Goal: Task Accomplishment & Management: Use online tool/utility

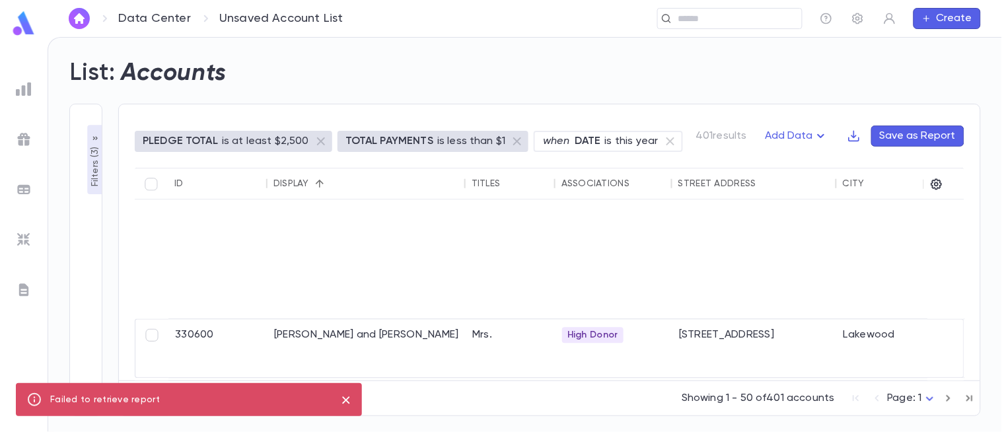
scroll to position [234, 0]
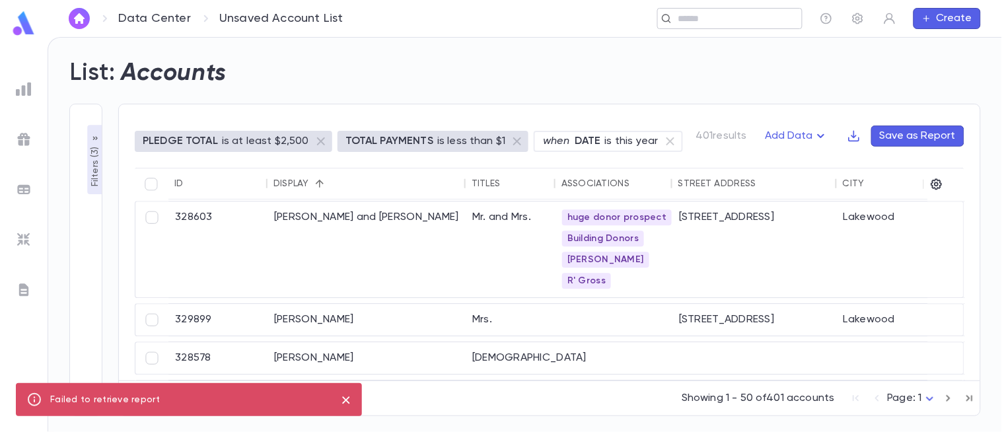
click at [717, 15] on input "text" at bounding box center [735, 19] width 122 height 13
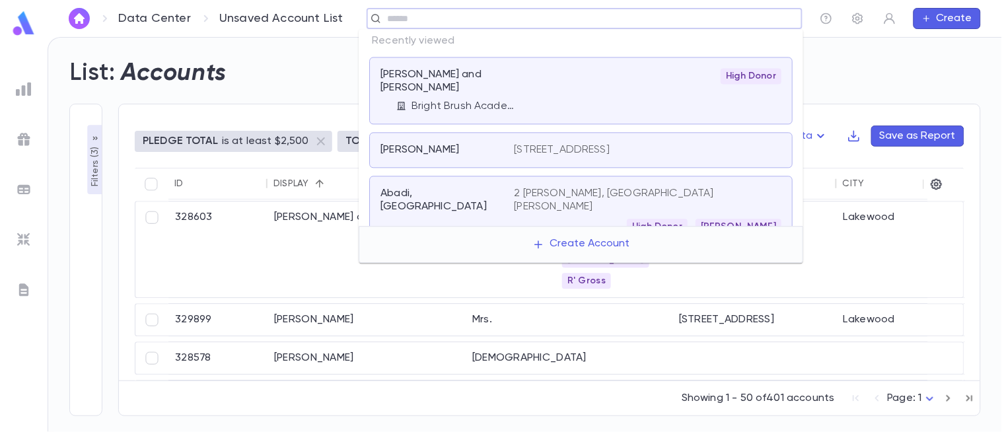
click at [30, 91] on img at bounding box center [24, 89] width 16 height 16
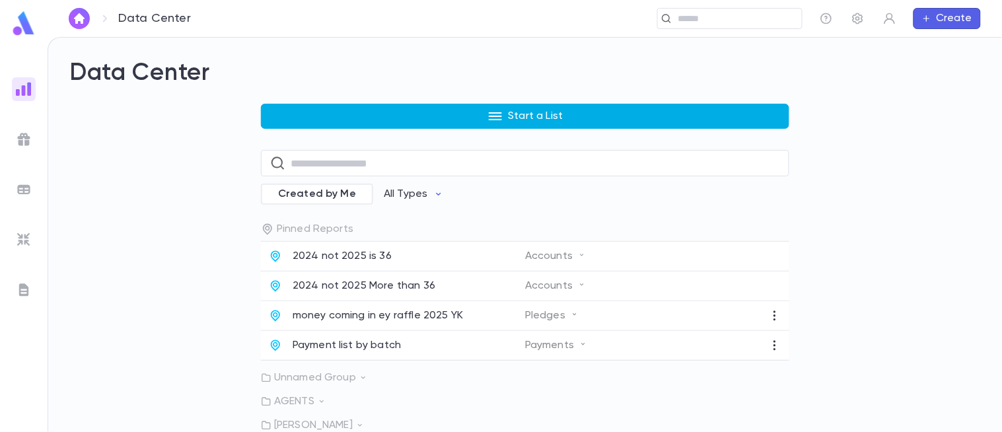
click at [368, 109] on button "Start a List" at bounding box center [525, 116] width 528 height 25
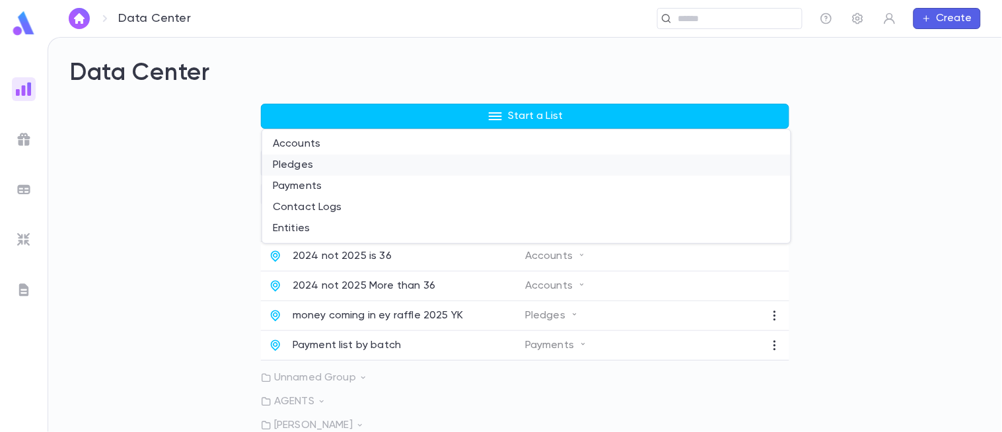
click at [295, 168] on li "Pledges" at bounding box center [526, 165] width 528 height 21
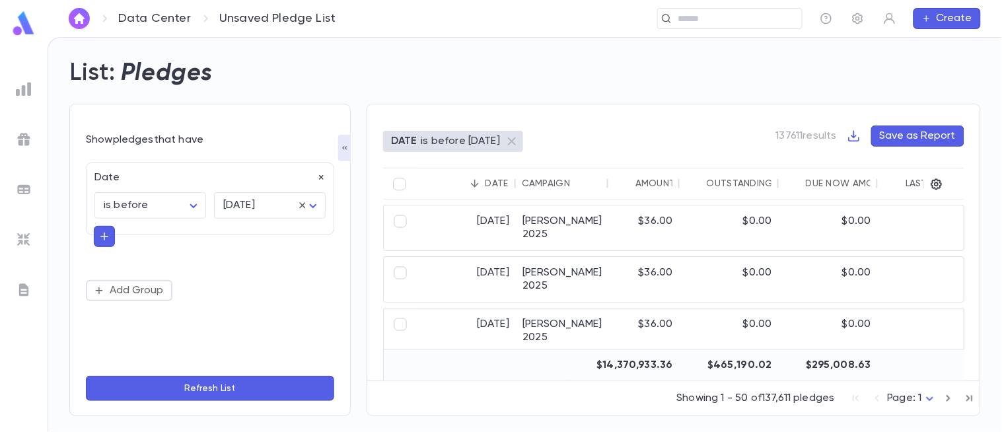
click at [320, 178] on icon "button" at bounding box center [321, 178] width 5 height 5
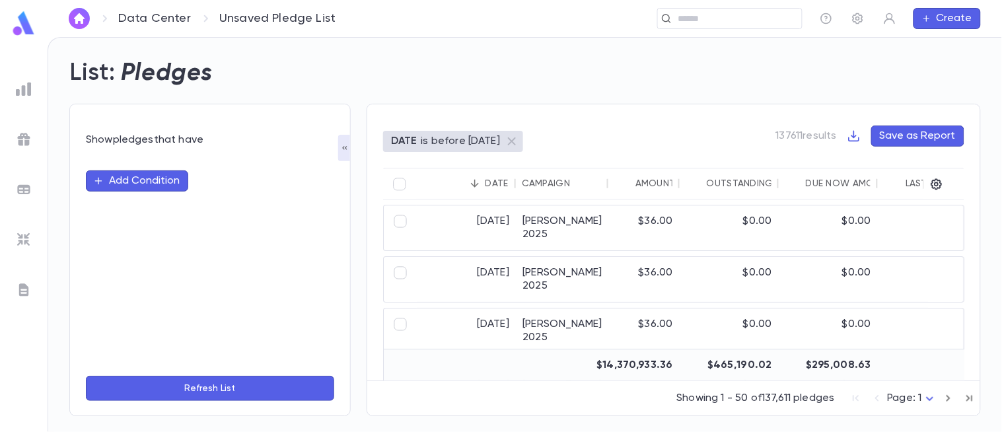
click at [153, 180] on button "Add Condition" at bounding box center [137, 180] width 102 height 21
type input "***"
click at [180, 210] on li "Solicitors" at bounding box center [210, 207] width 248 height 21
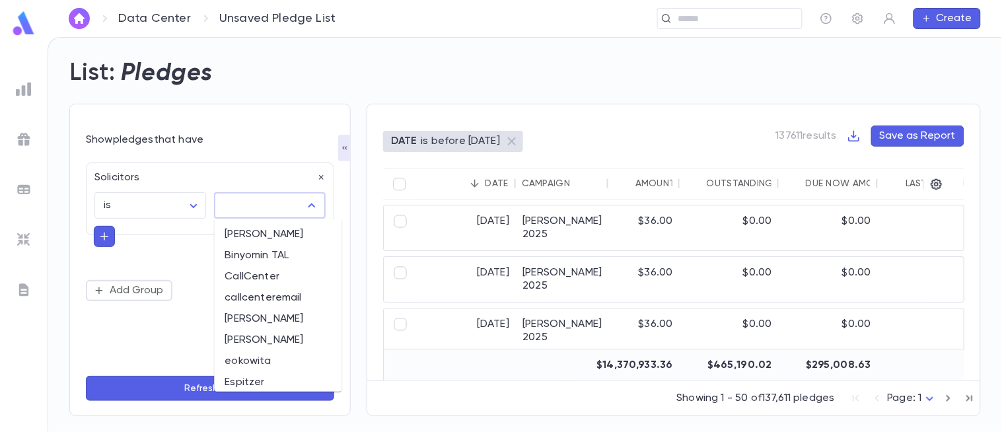
click at [249, 215] on input "text" at bounding box center [260, 205] width 80 height 25
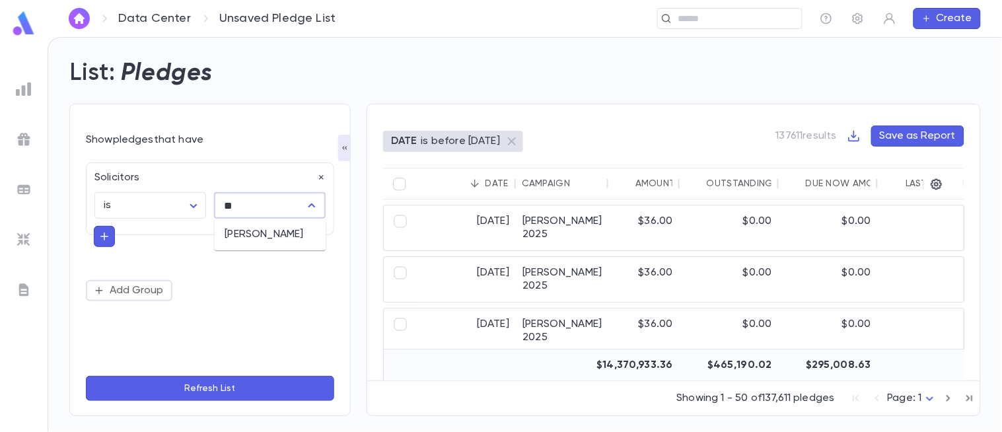
type input "*"
click at [281, 147] on form "Show pledges that have Solicitors is ****** ​ ​ Add Group Refresh List" at bounding box center [210, 267] width 248 height 269
click at [863, 24] on icon "button" at bounding box center [857, 18] width 13 height 13
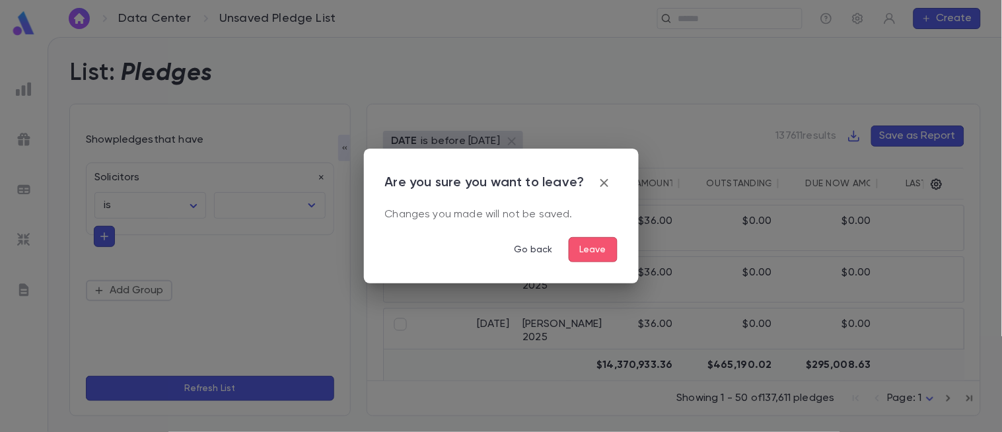
click at [583, 253] on button "Leave" at bounding box center [593, 249] width 49 height 25
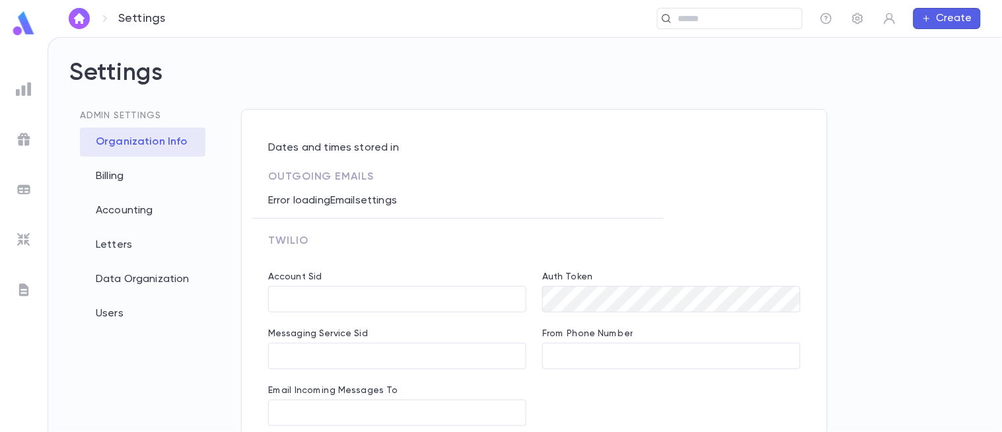
type input "**********"
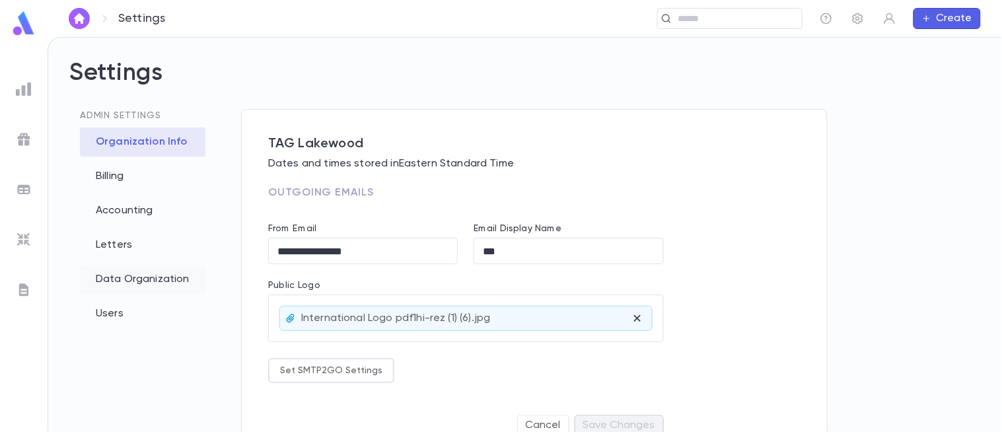
click at [137, 282] on div "Data Organization" at bounding box center [142, 279] width 125 height 29
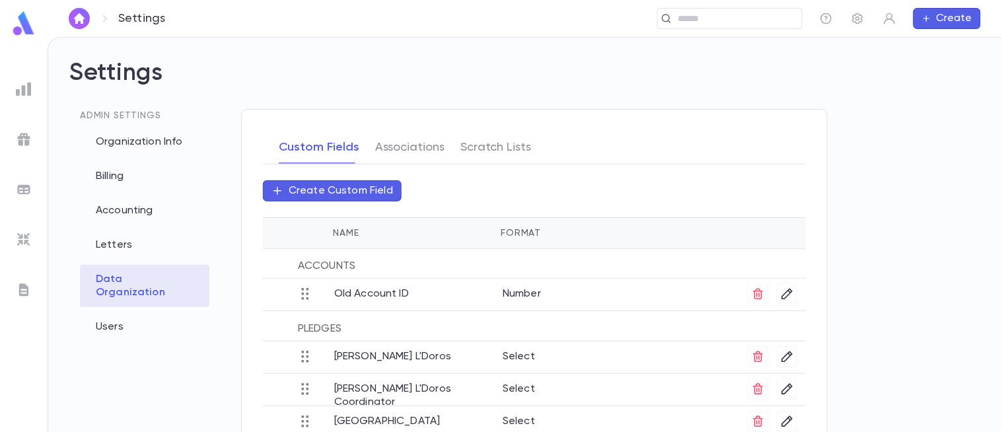
scroll to position [104, 0]
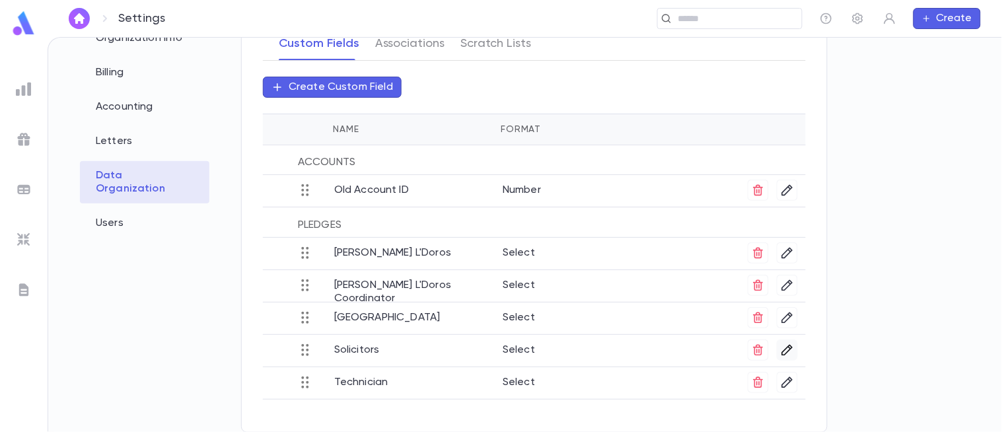
click at [781, 350] on icon "button" at bounding box center [787, 349] width 13 height 13
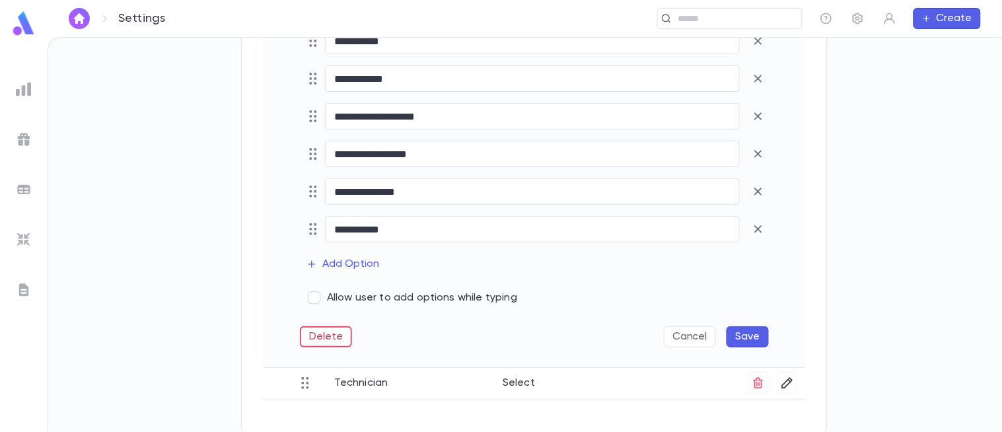
scroll to position [1354, 0]
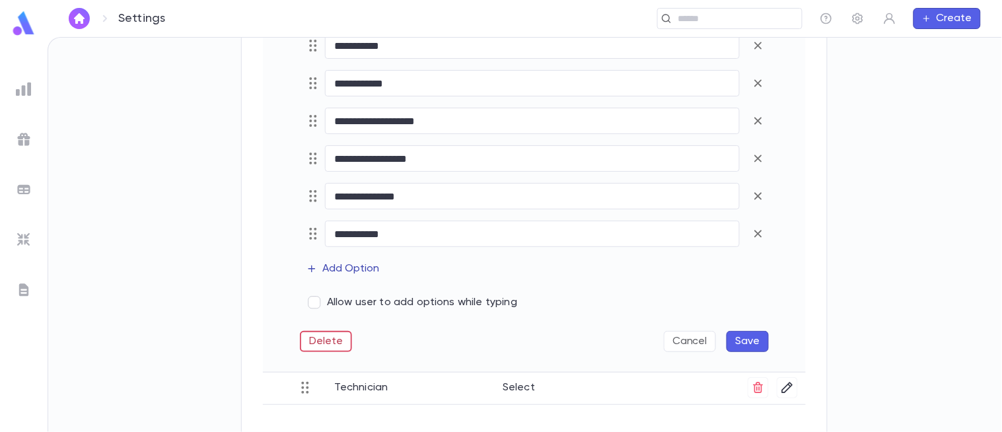
click at [345, 267] on button "Add Option" at bounding box center [343, 268] width 87 height 21
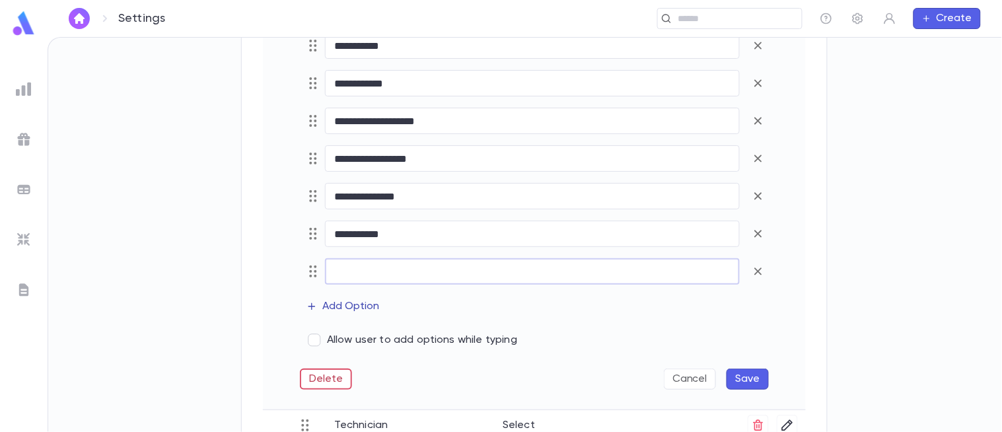
click at [345, 267] on input "text" at bounding box center [532, 272] width 415 height 26
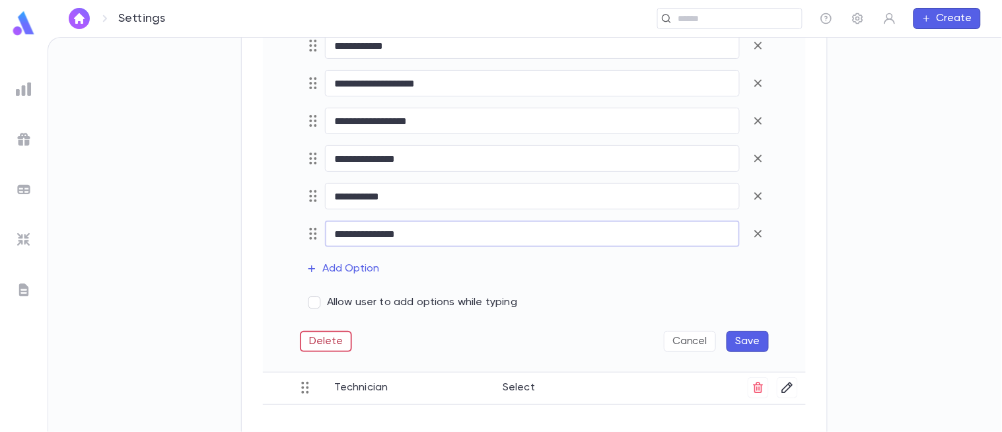
scroll to position [1395, 0]
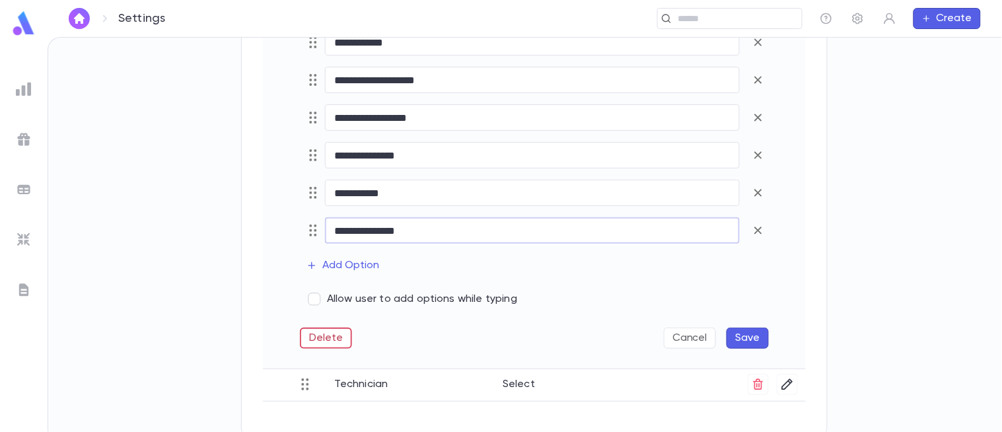
type input "**********"
click at [748, 338] on button "Save" at bounding box center [748, 338] width 42 height 21
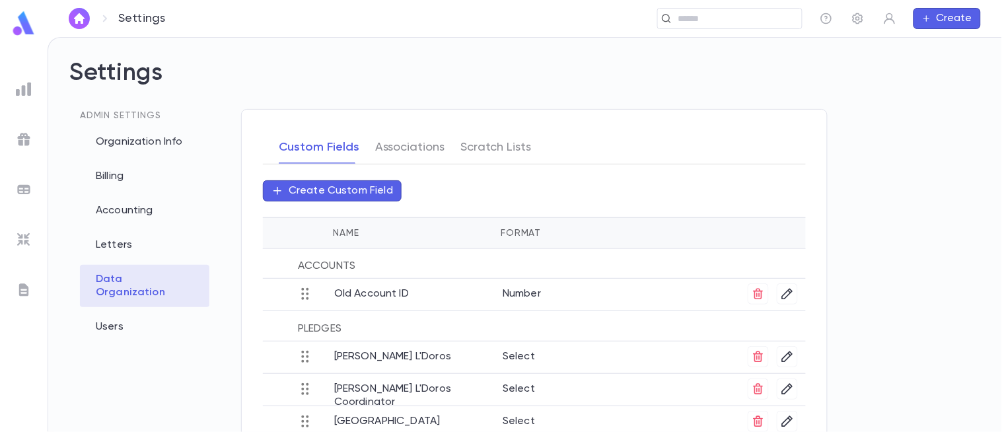
scroll to position [104, 0]
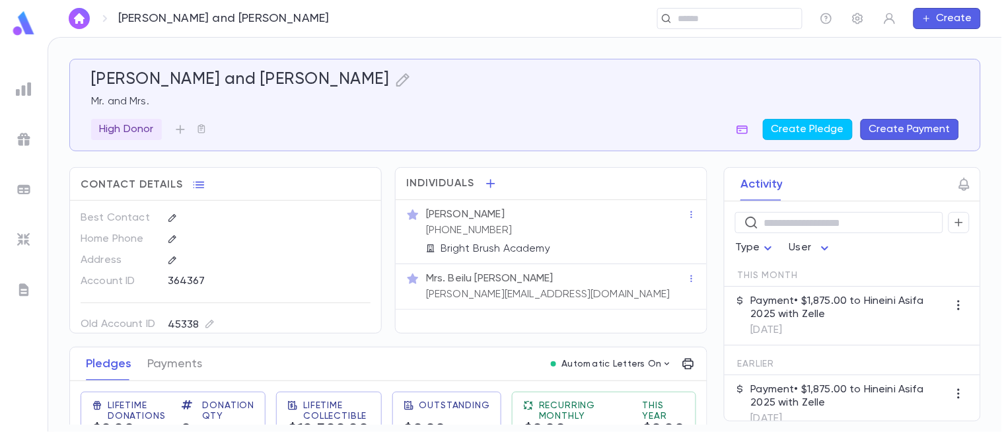
scroll to position [12, 0]
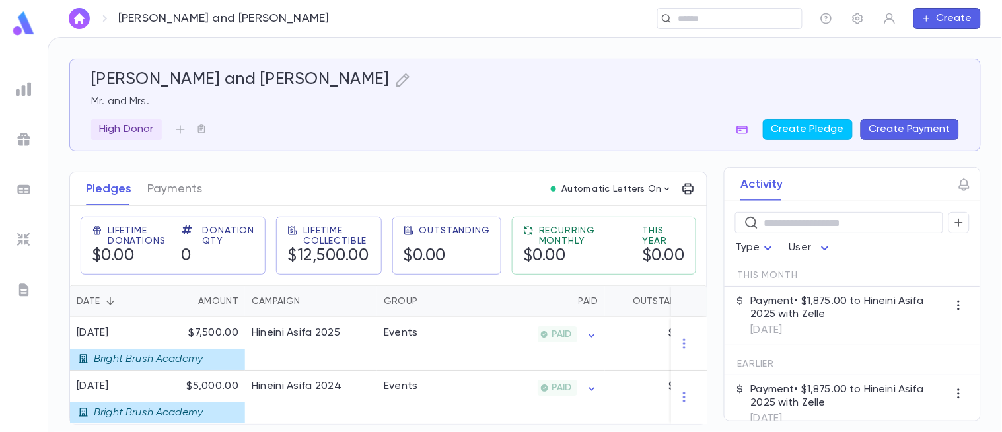
click at [22, 22] on img at bounding box center [24, 24] width 26 height 26
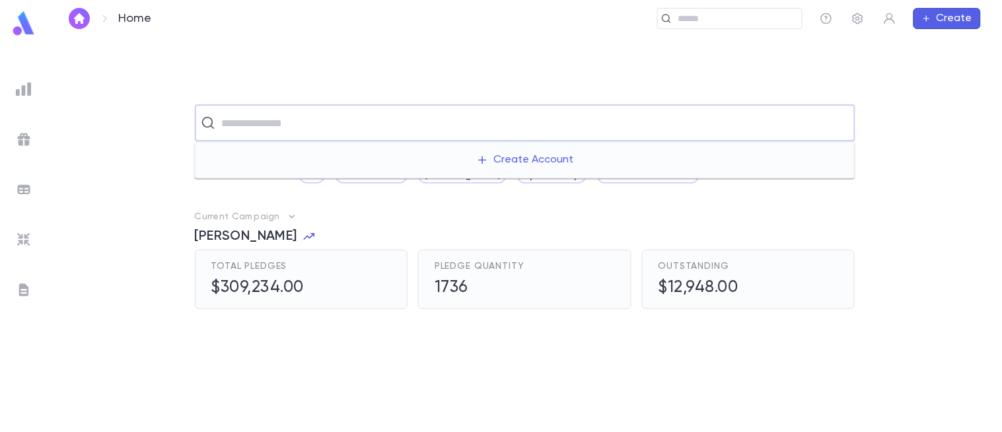
click at [321, 121] on input "text" at bounding box center [533, 122] width 631 height 25
click at [11, 89] on ul at bounding box center [24, 252] width 48 height 360
click at [27, 84] on img at bounding box center [24, 89] width 16 height 16
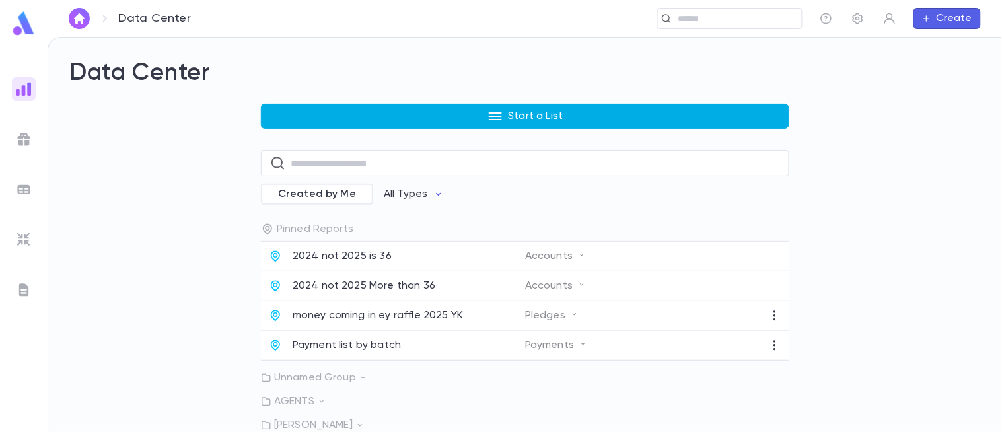
click at [443, 117] on button "Start a List" at bounding box center [525, 116] width 528 height 25
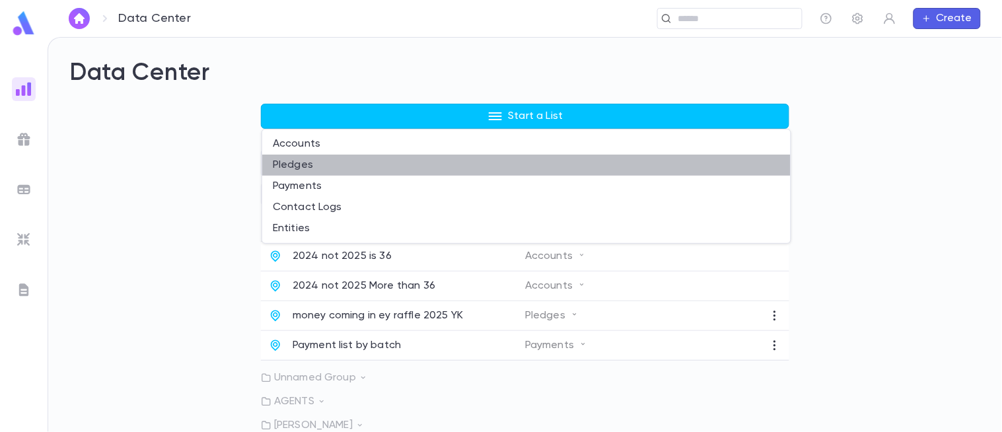
click at [342, 161] on li "Pledges" at bounding box center [526, 165] width 528 height 21
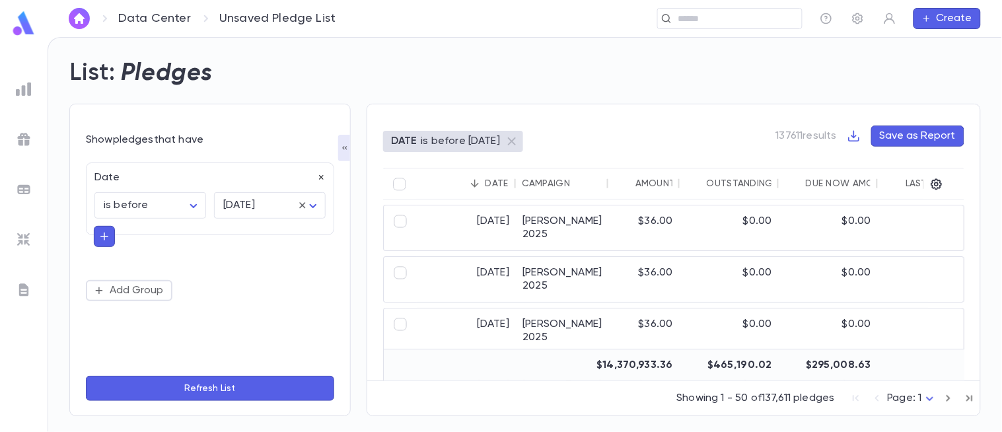
click at [320, 178] on icon "button" at bounding box center [321, 177] width 9 height 9
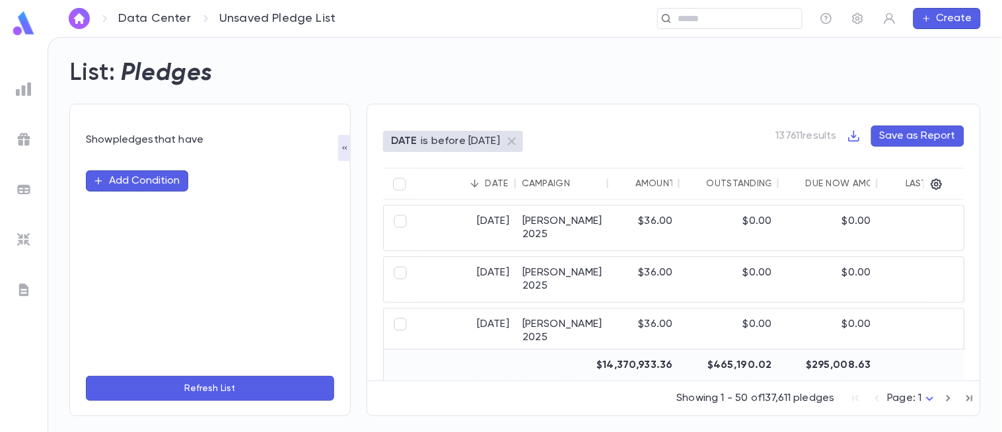
click at [174, 172] on button "Add Condition" at bounding box center [137, 180] width 102 height 21
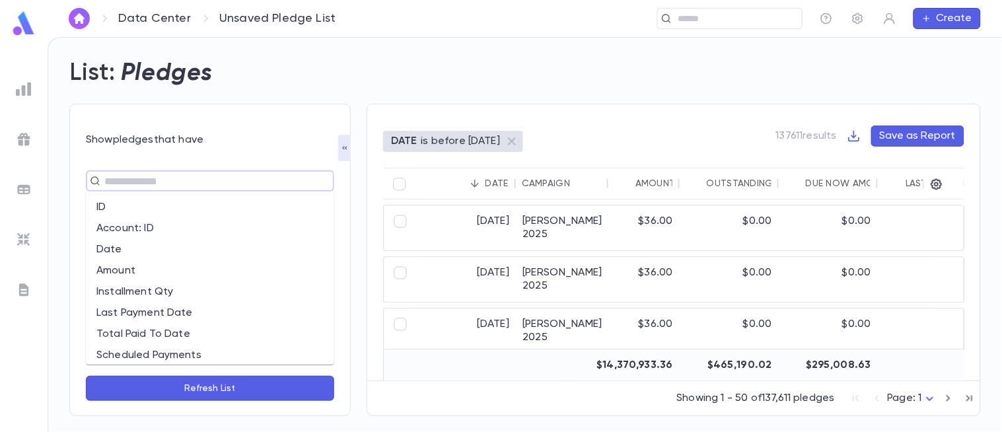
click at [170, 188] on input "text" at bounding box center [204, 181] width 208 height 18
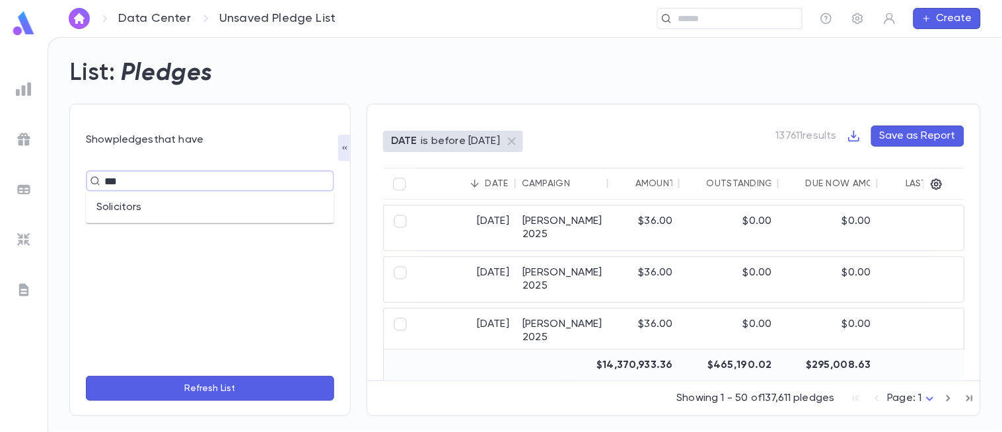
type input "****"
click at [162, 199] on li "Solicitors" at bounding box center [210, 207] width 248 height 21
click at [314, 207] on icon "Open" at bounding box center [312, 205] width 16 height 16
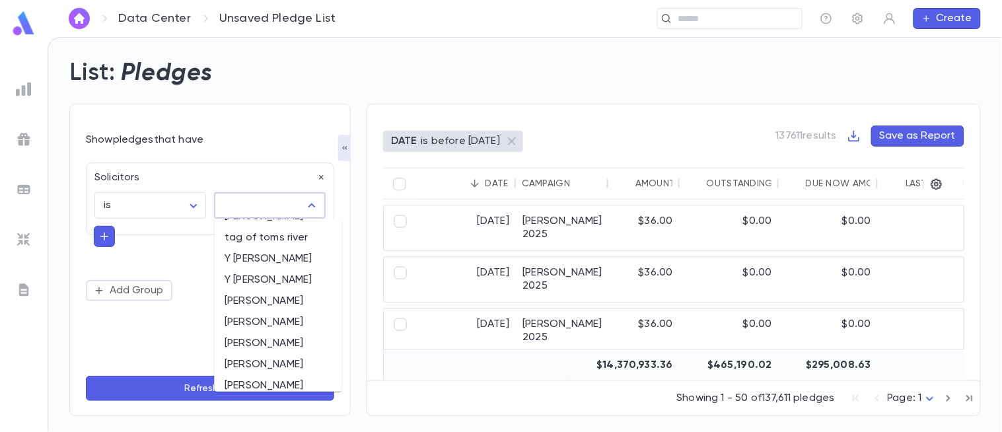
scroll to position [450, 0]
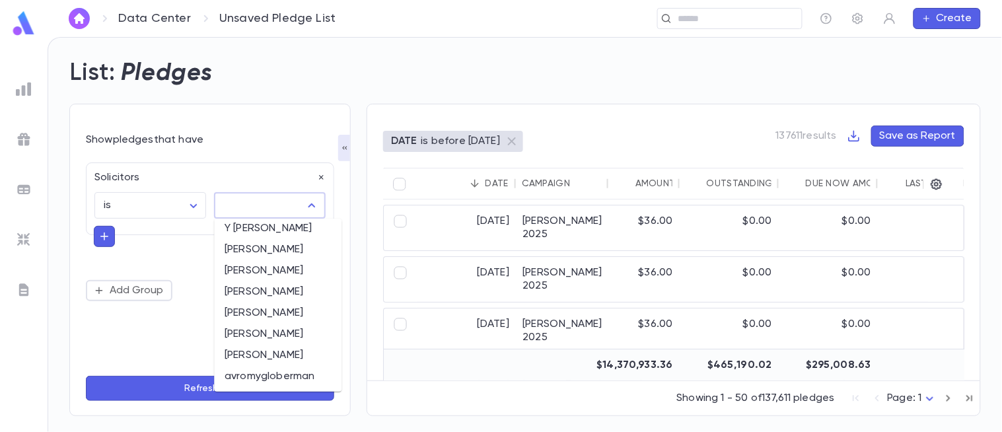
click at [287, 373] on li "avromygloberman" at bounding box center [277, 376] width 127 height 21
type input "**********"
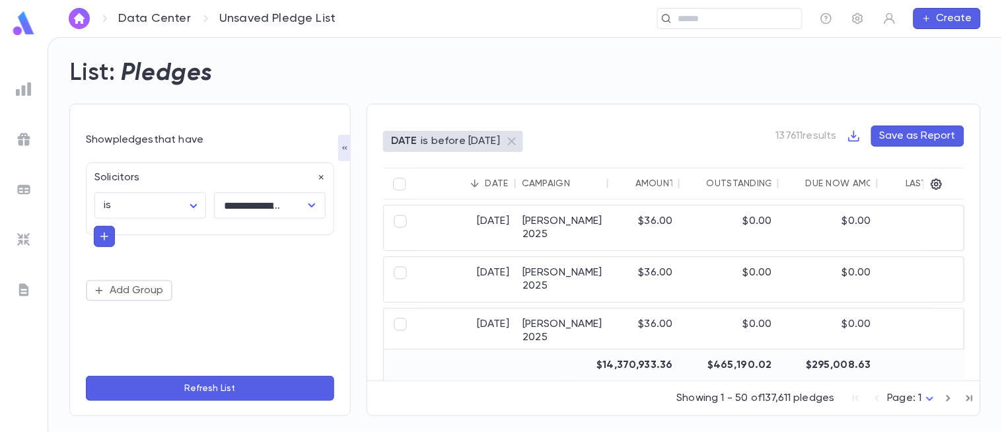
click at [258, 385] on button "Refresh List" at bounding box center [210, 388] width 248 height 25
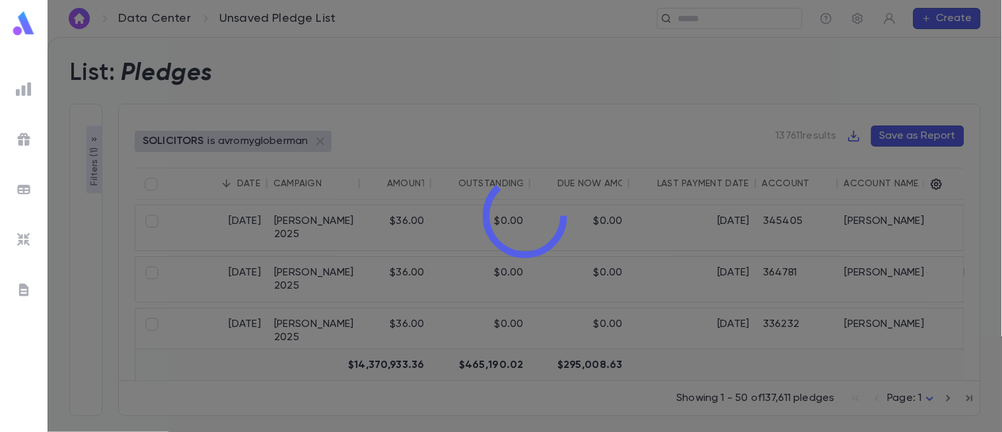
type input "**********"
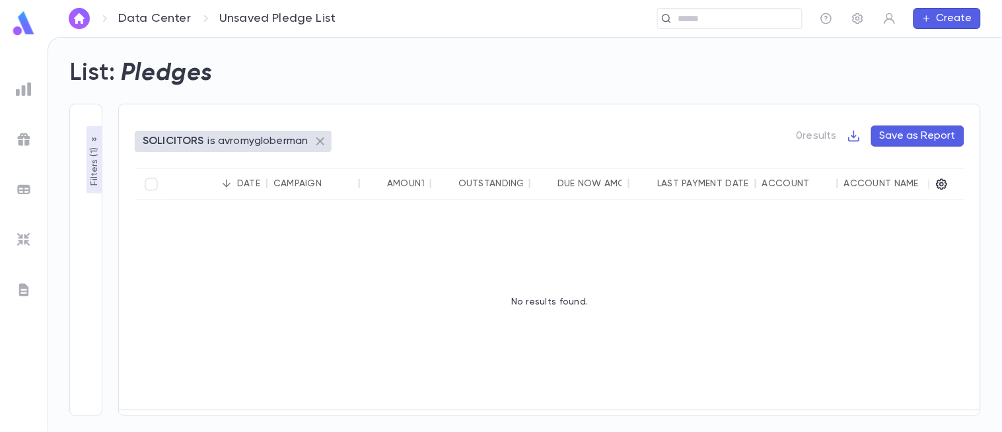
click at [312, 139] on icon at bounding box center [320, 141] width 16 height 16
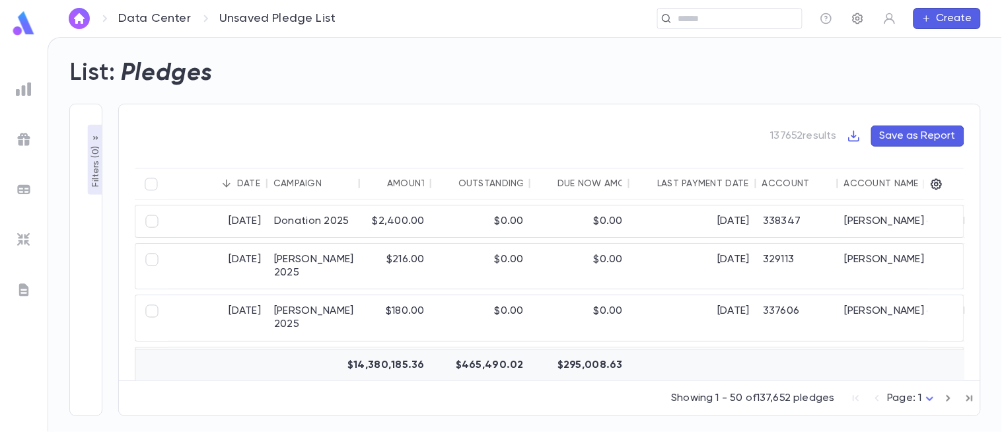
click at [851, 20] on icon "button" at bounding box center [857, 18] width 13 height 13
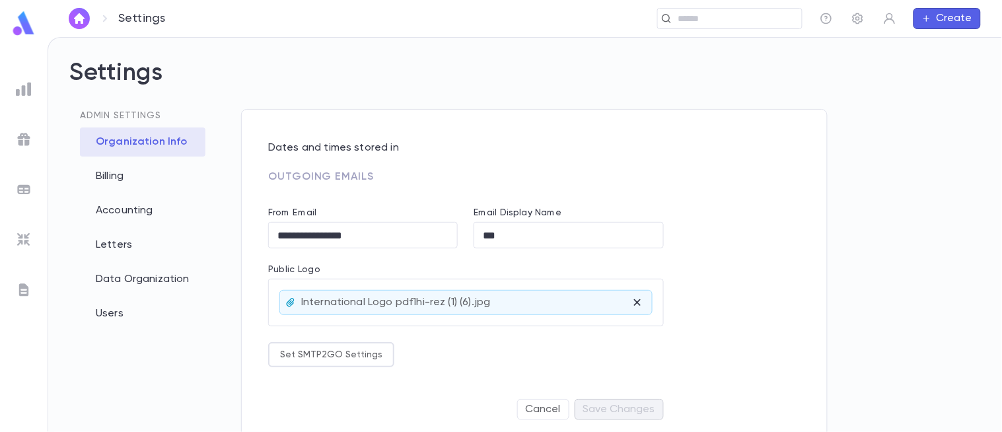
type input "**********"
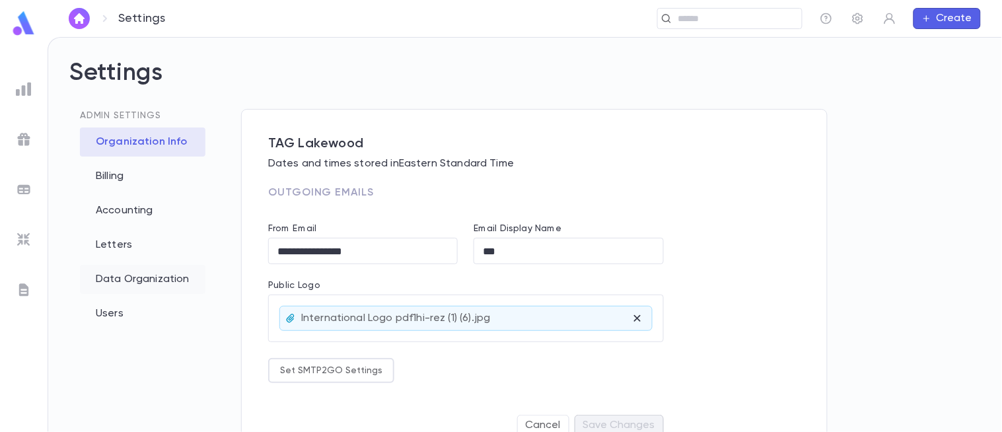
click at [127, 277] on div "Data Organization" at bounding box center [142, 279] width 125 height 29
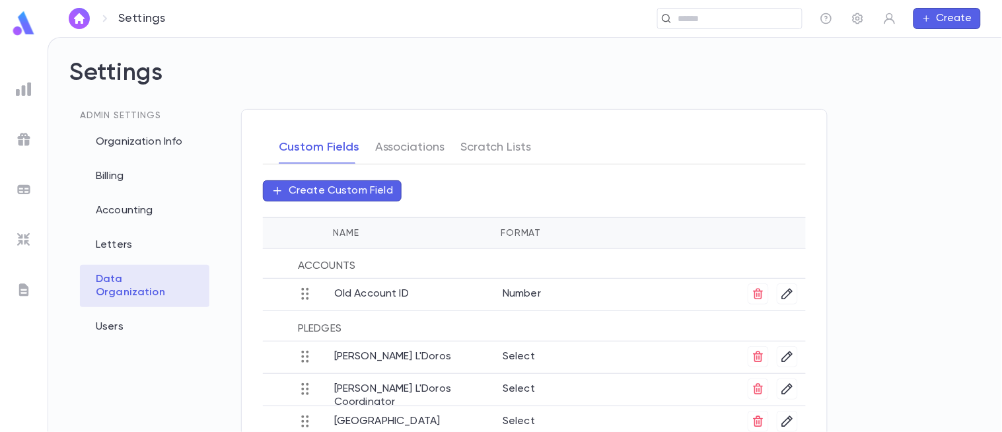
scroll to position [104, 0]
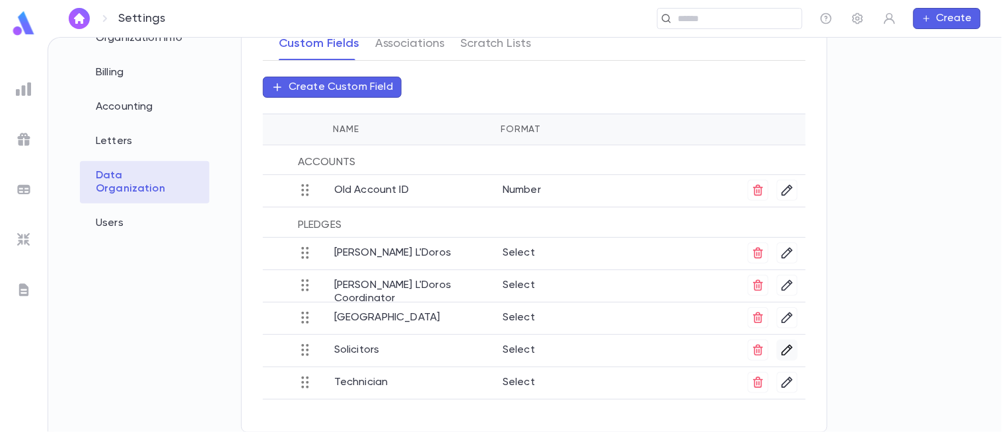
click at [787, 353] on icon "button" at bounding box center [787, 349] width 13 height 13
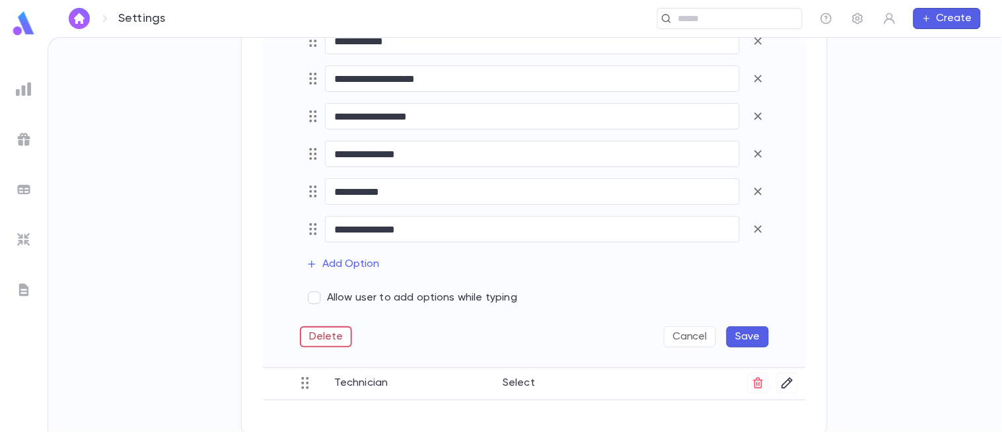
scroll to position [1395, 0]
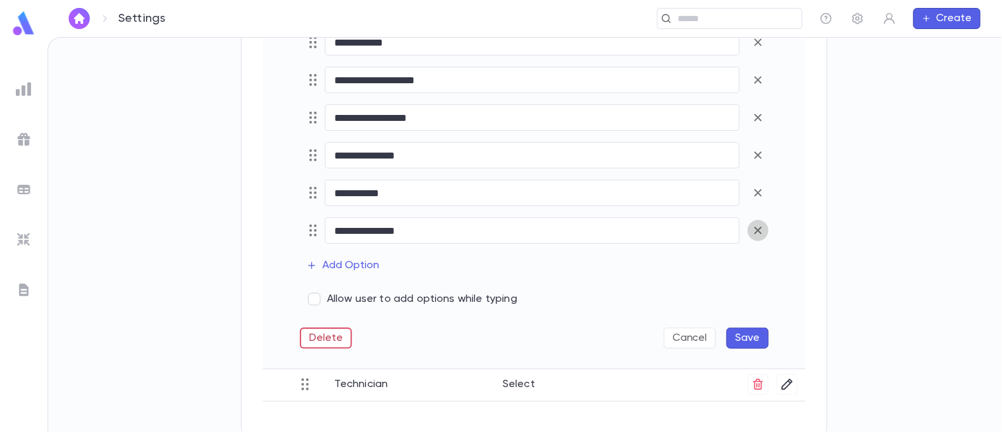
click at [758, 234] on icon "button" at bounding box center [758, 231] width 15 height 16
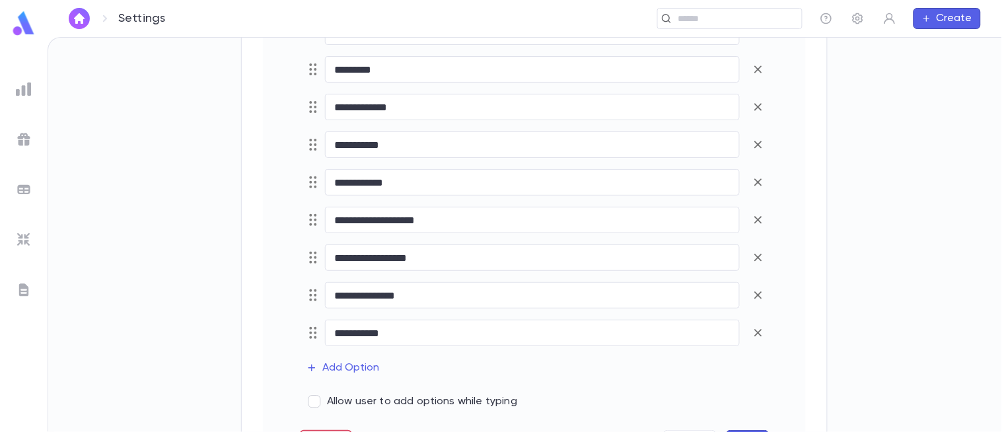
scroll to position [1359, 0]
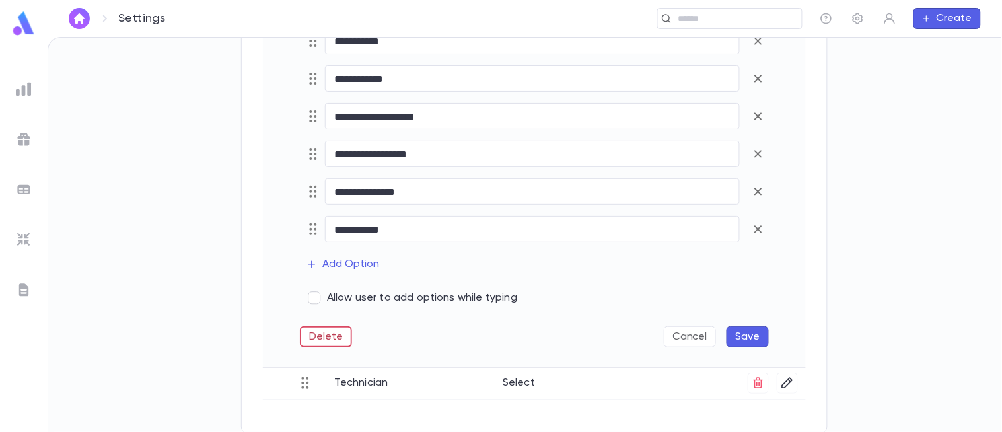
click at [744, 334] on button "Save" at bounding box center [748, 336] width 42 height 21
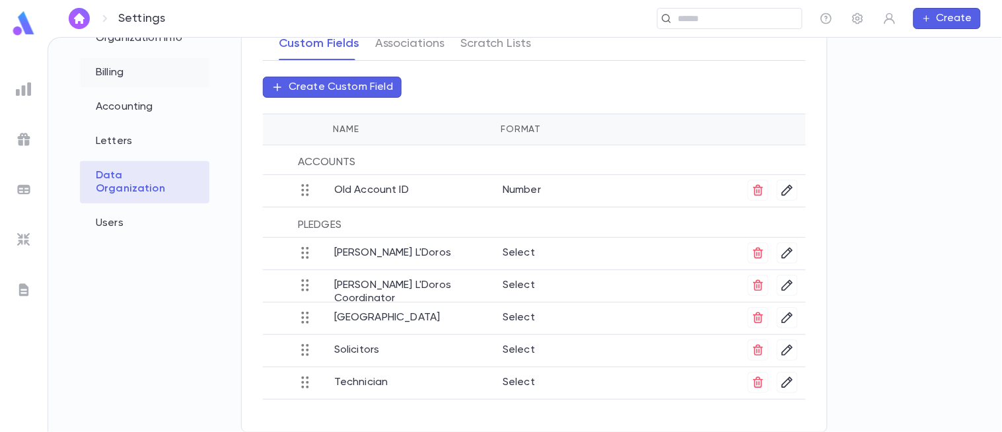
scroll to position [0, 0]
